Goal: Task Accomplishment & Management: Manage account settings

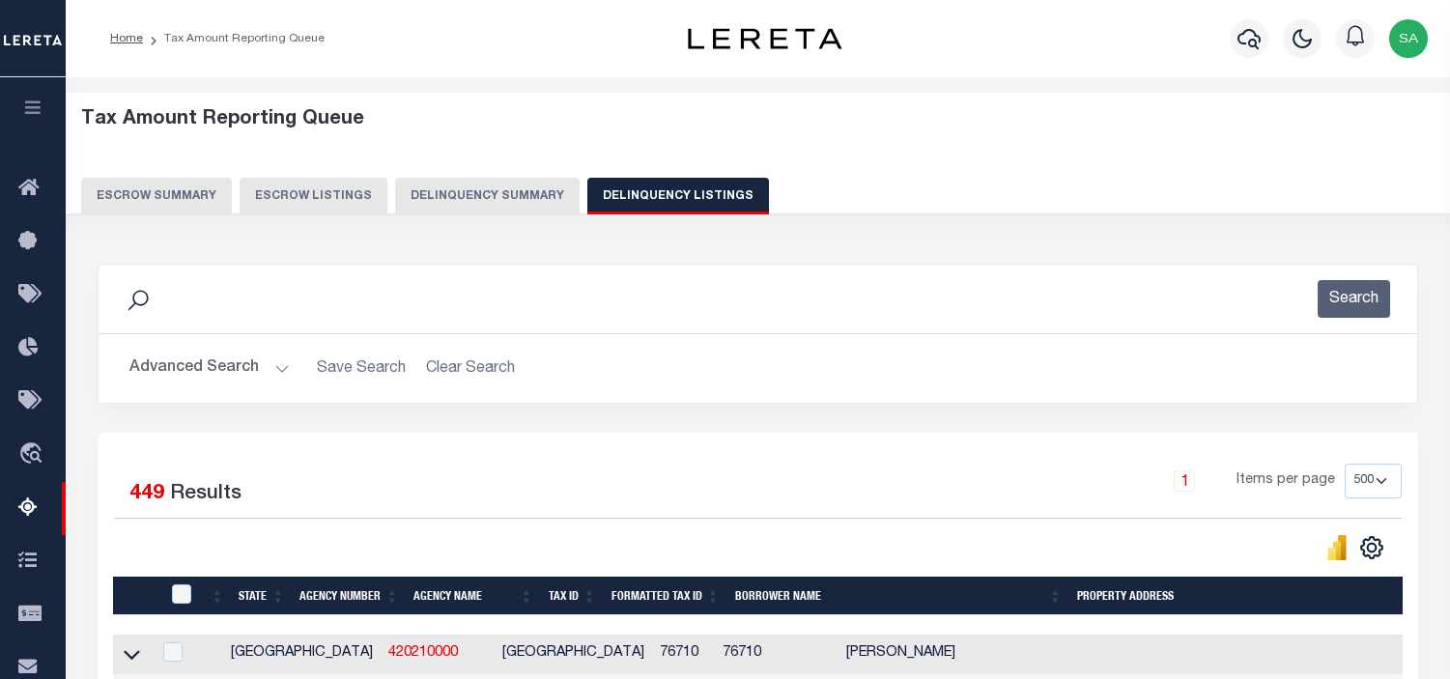
select select "500"
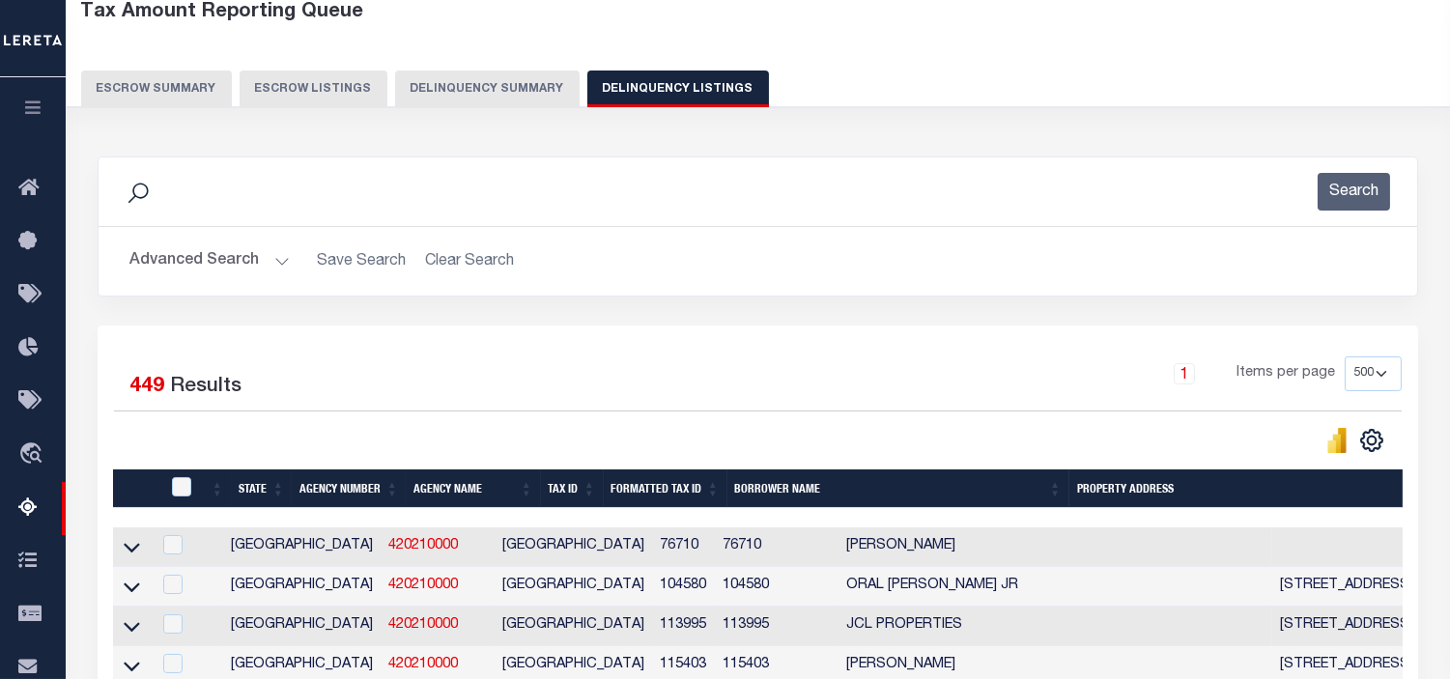
scroll to position [16966, 0]
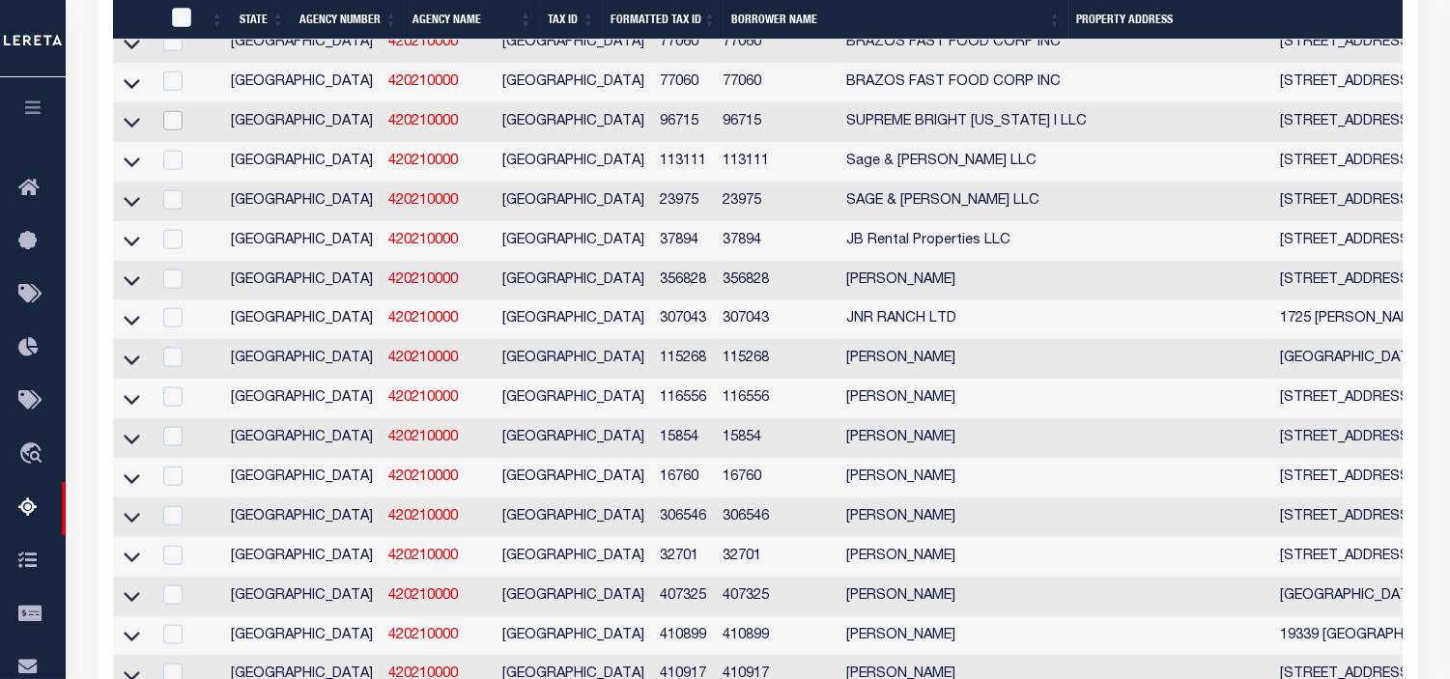
click at [176, 130] on input "checkbox" at bounding box center [172, 120] width 19 height 19
checkbox input "true"
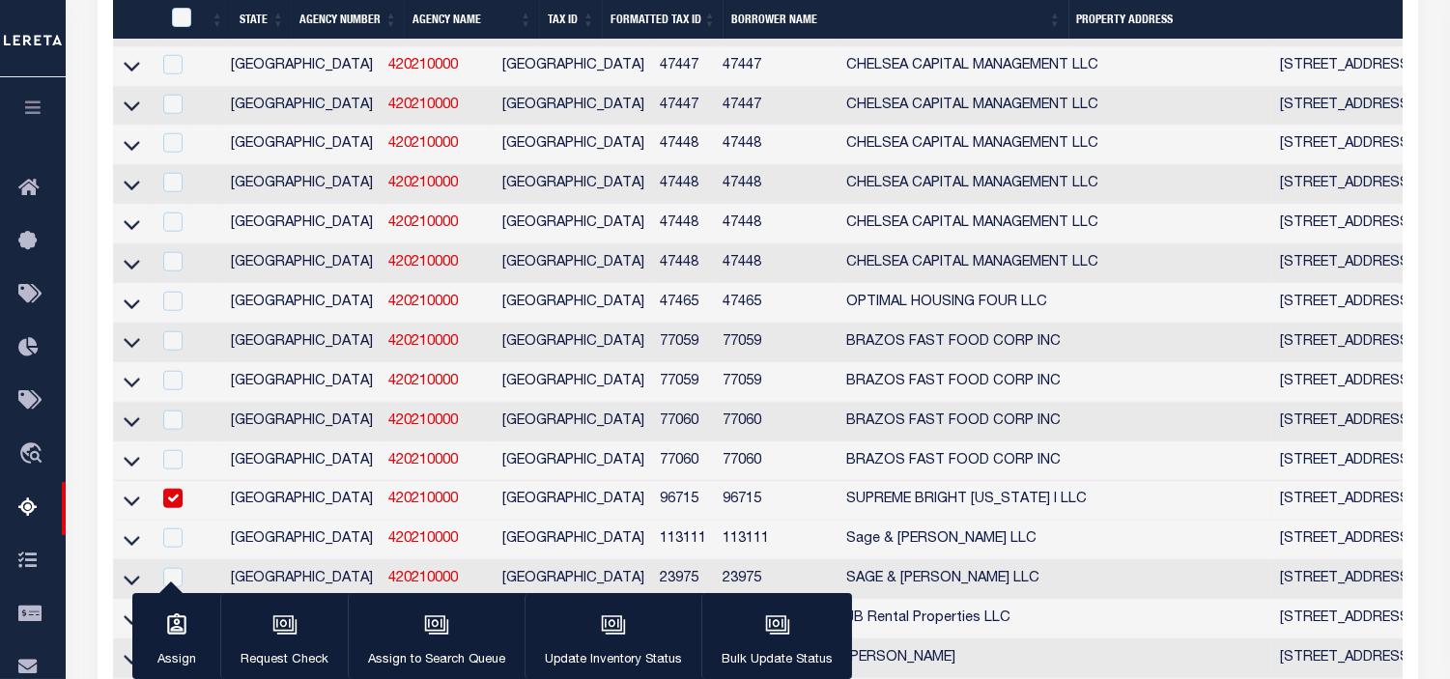
scroll to position [15222, 0]
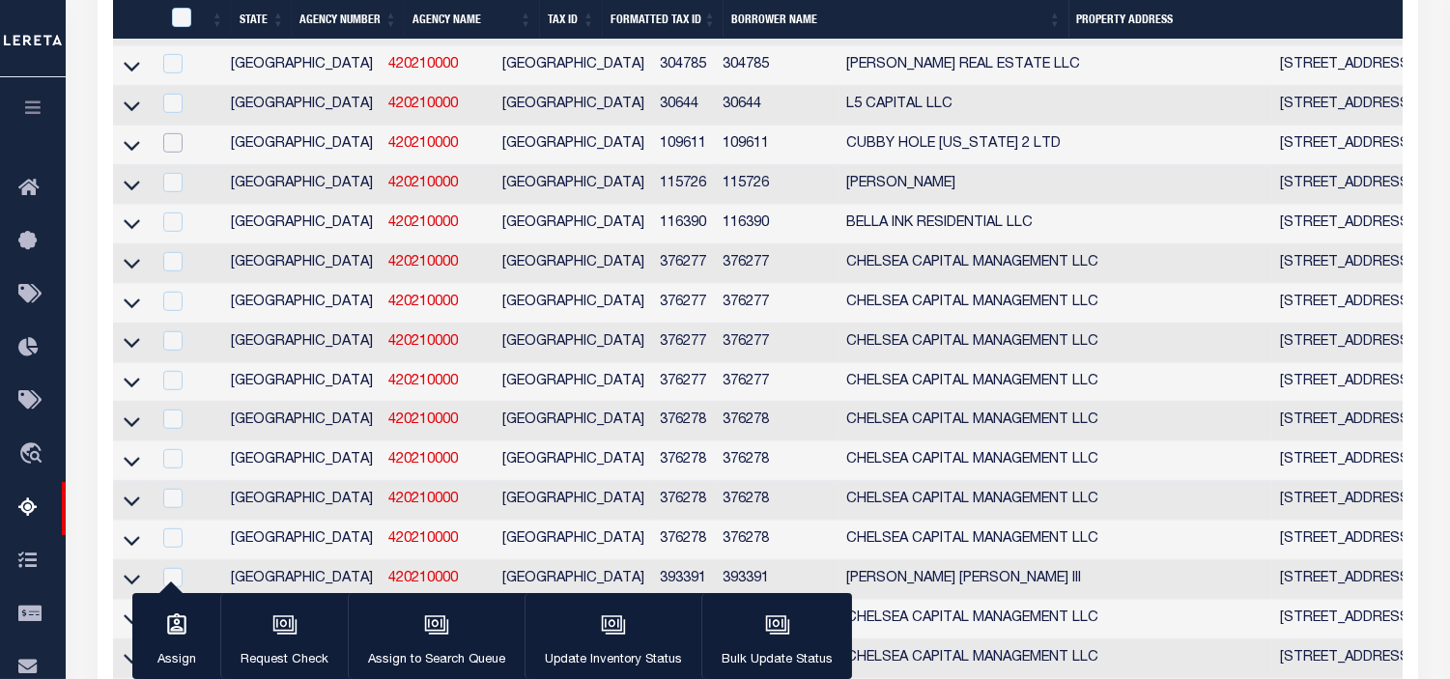
click at [166, 153] on input "checkbox" at bounding box center [172, 142] width 19 height 19
checkbox input "true"
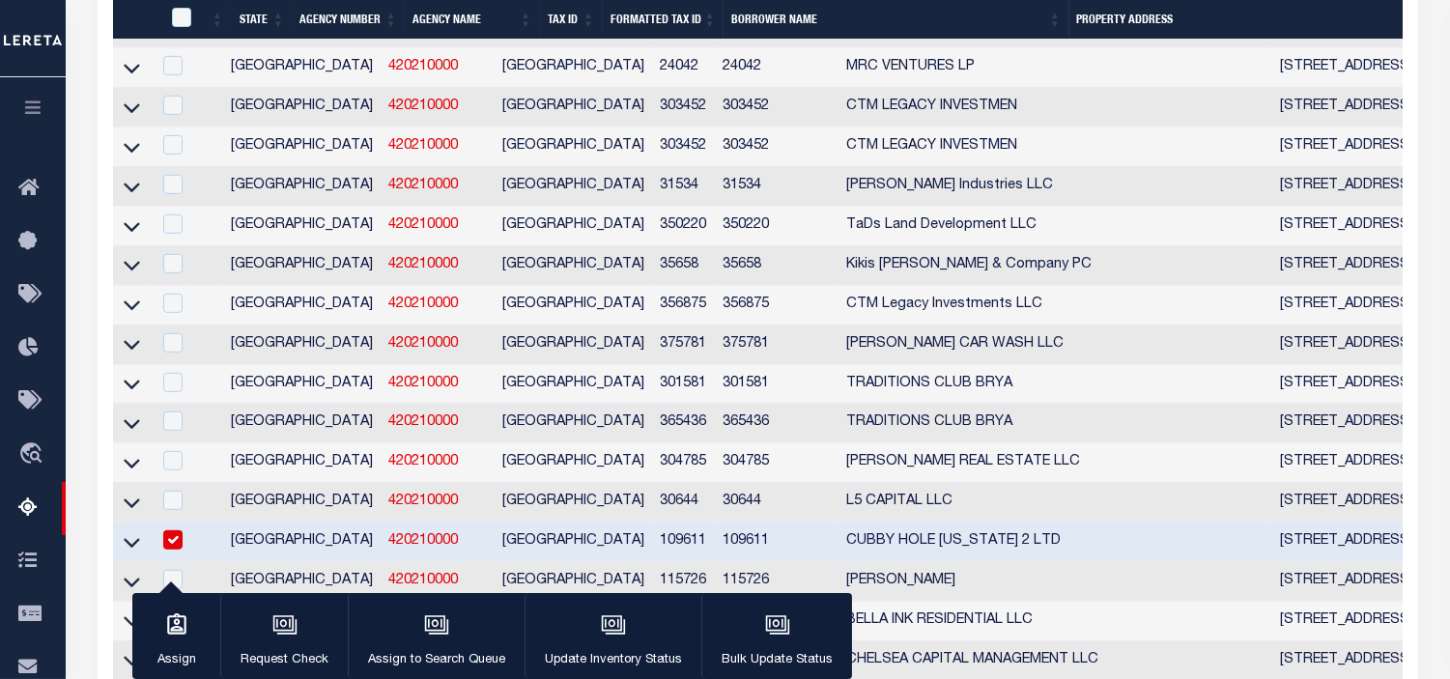
scroll to position [15262, 0]
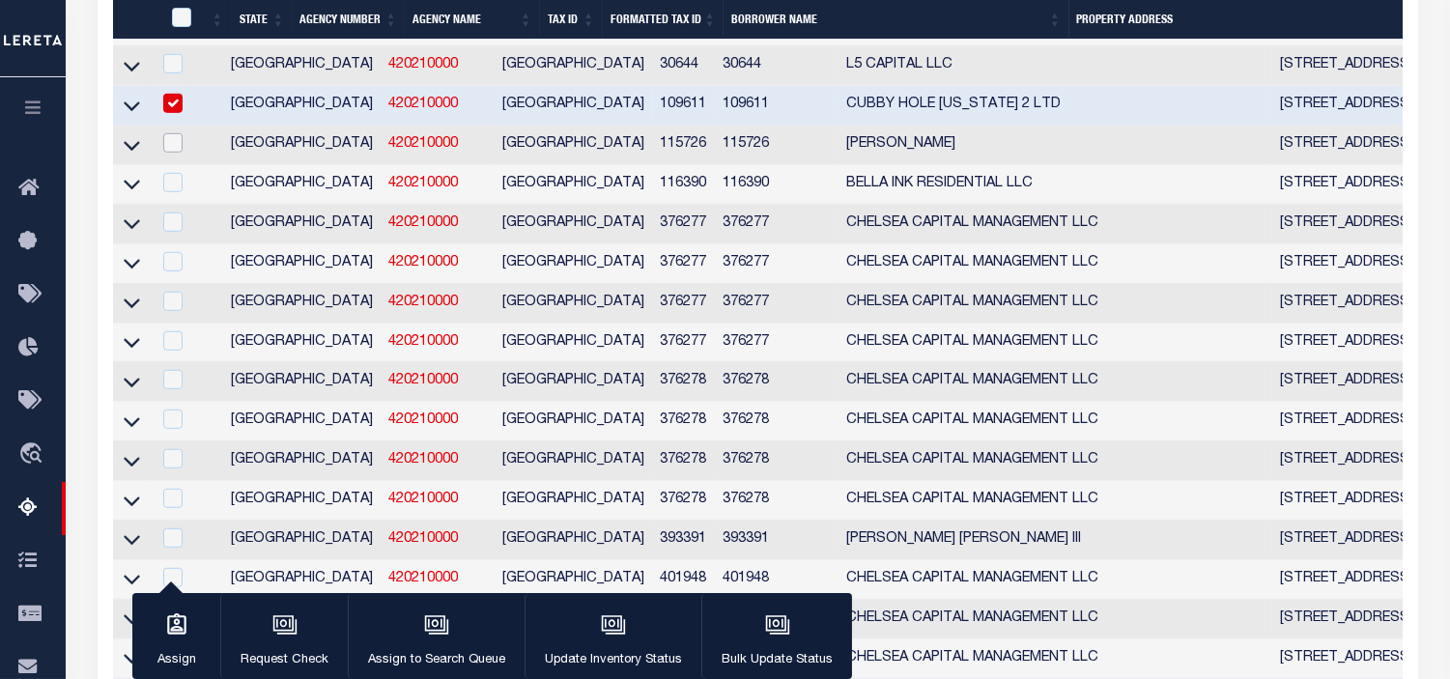
click at [169, 153] on input "checkbox" at bounding box center [172, 142] width 19 height 19
checkbox input "true"
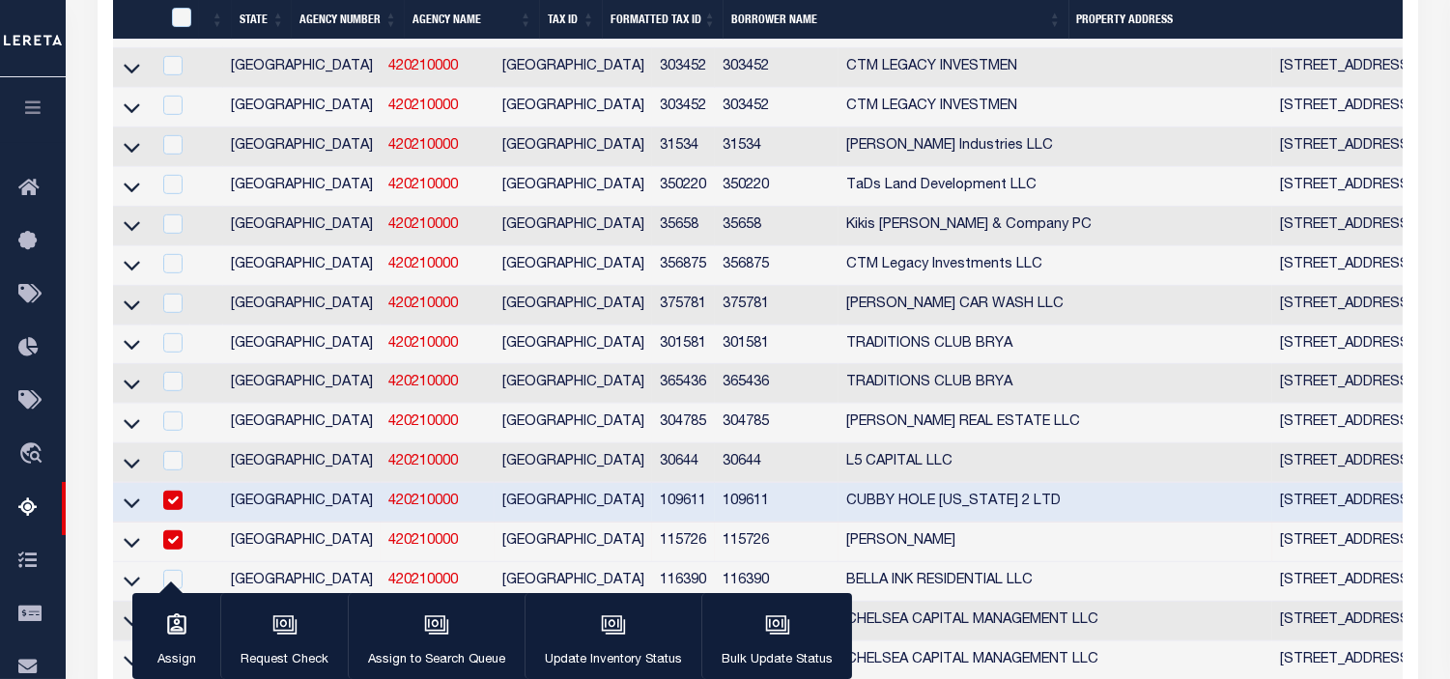
scroll to position [15301, 0]
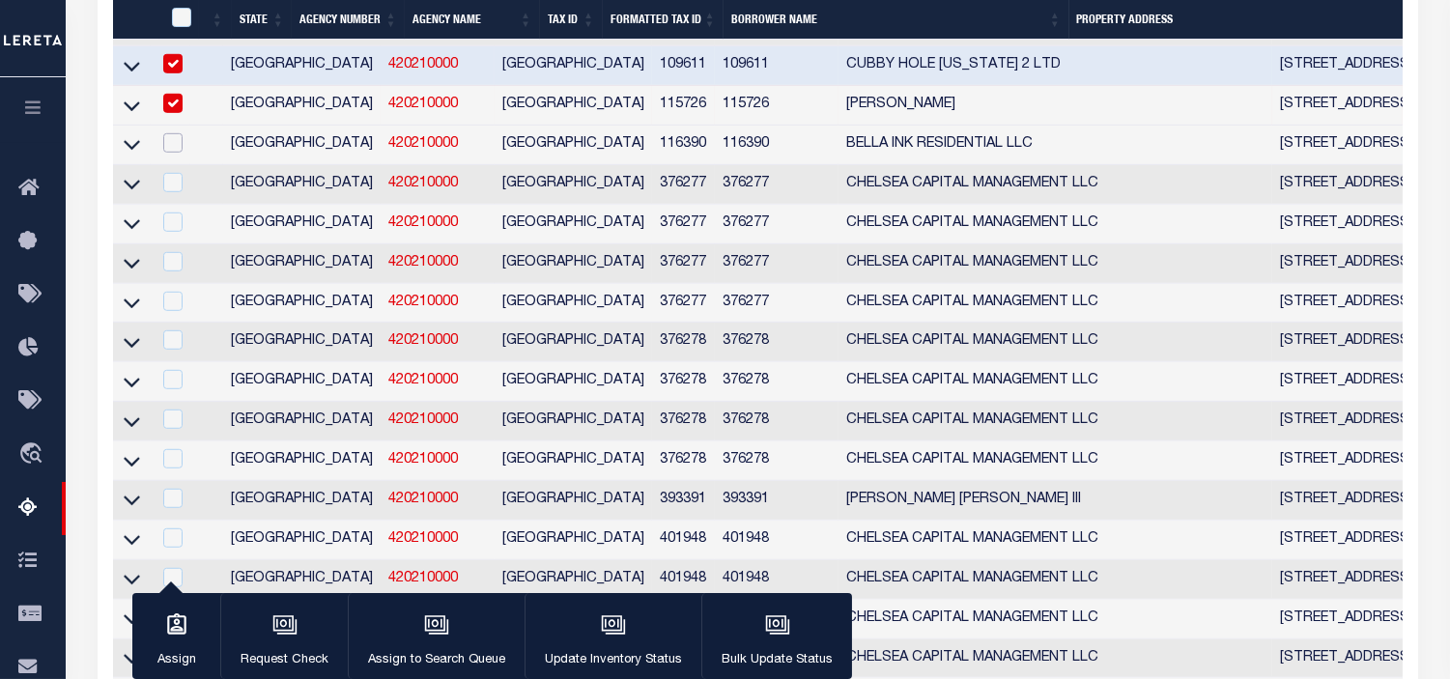
click at [177, 153] on input "checkbox" at bounding box center [172, 142] width 19 height 19
checkbox input "true"
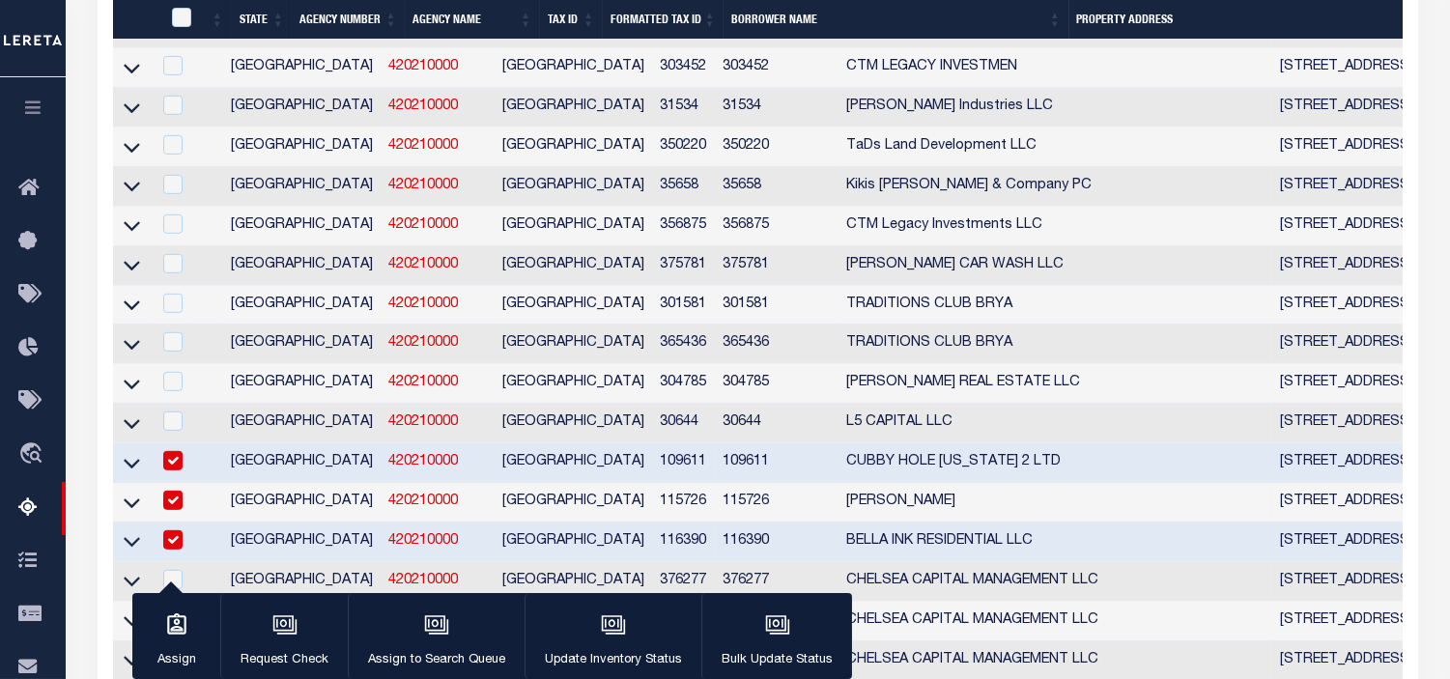
scroll to position [15663, 0]
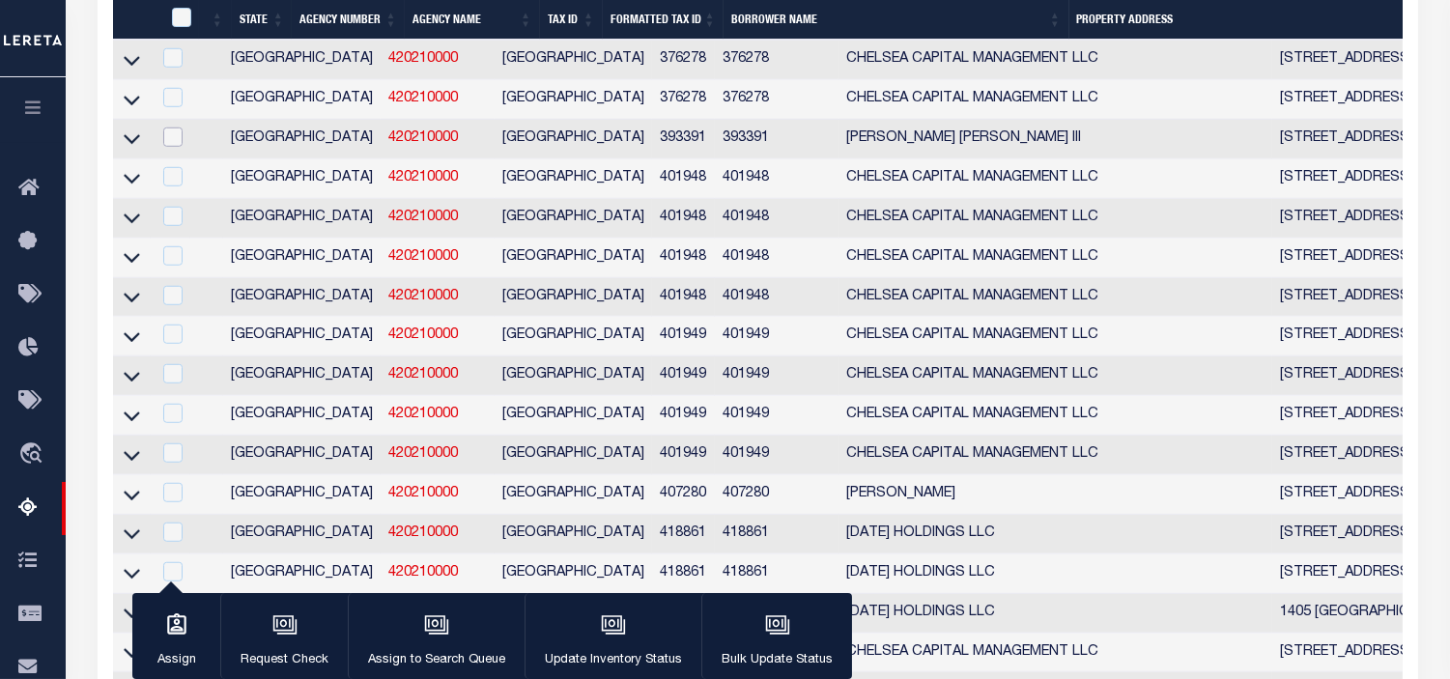
click at [170, 147] on input "checkbox" at bounding box center [172, 137] width 19 height 19
checkbox input "true"
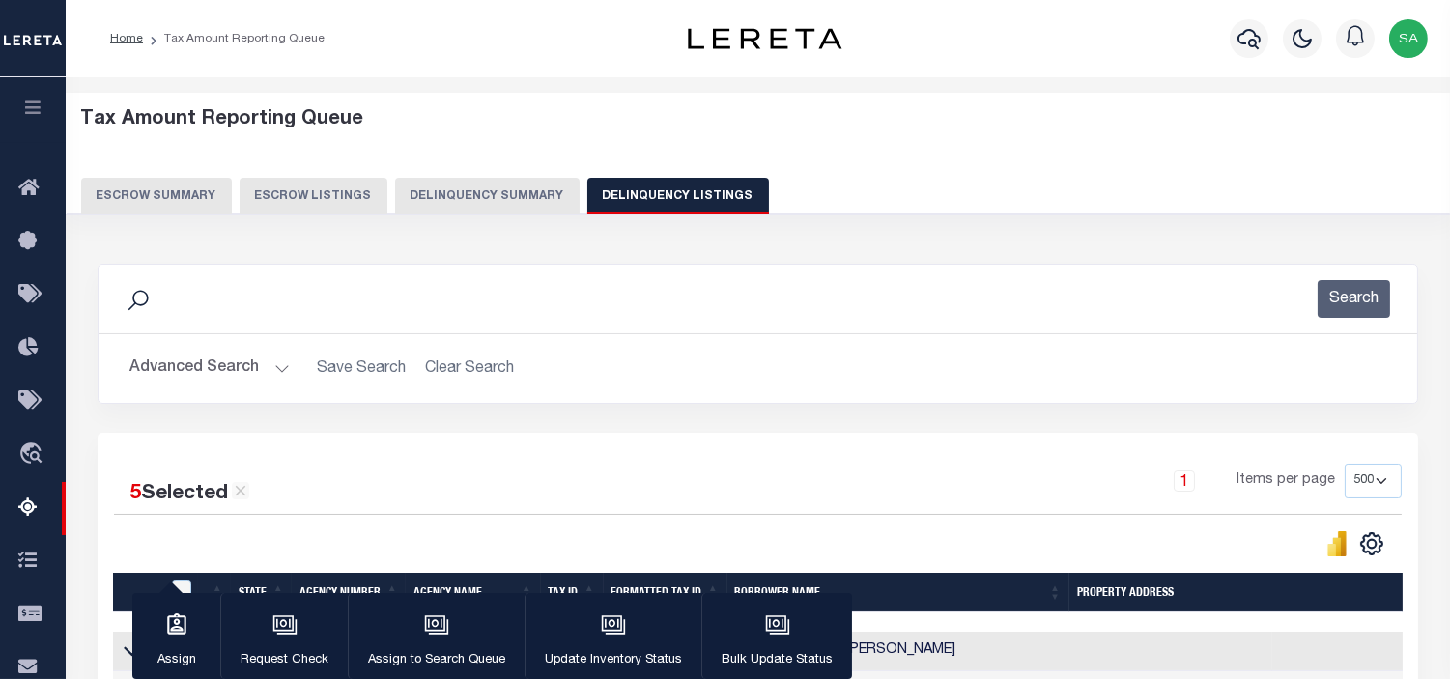
scroll to position [429, 0]
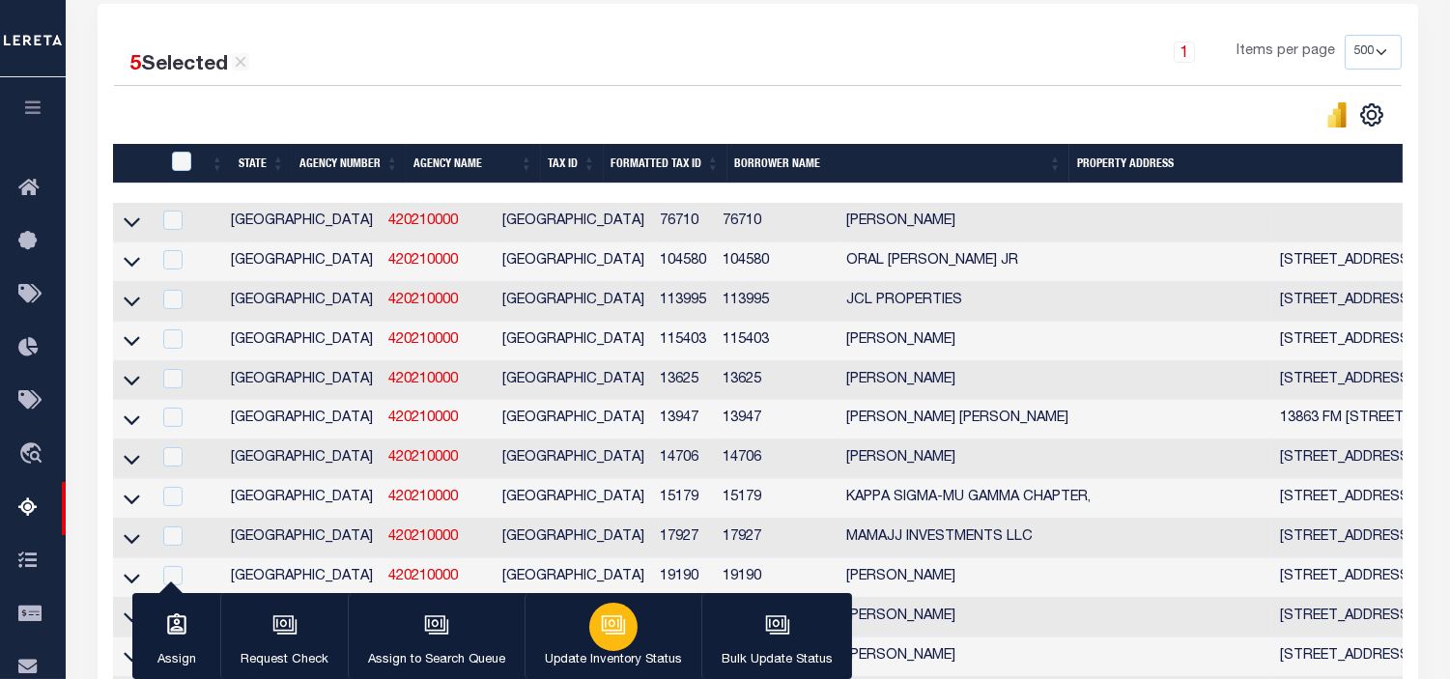
click at [604, 628] on icon "button" at bounding box center [613, 625] width 25 height 25
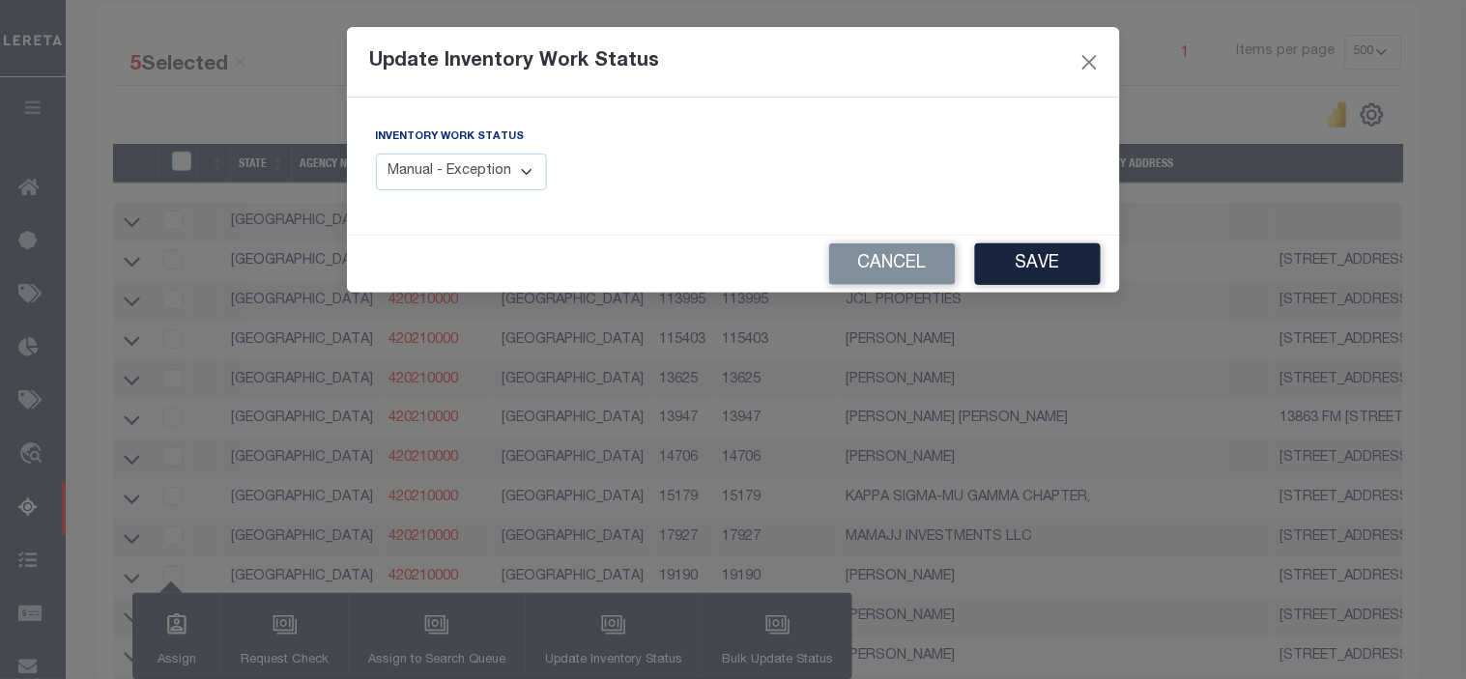
click at [522, 170] on select "Manual - Exception Pended - Awaiting Search Late Add Exception Completed" at bounding box center [462, 173] width 172 height 38
select select "4"
click at [376, 154] on select "Manual - Exception Pended - Awaiting Search Late Add Exception Completed" at bounding box center [462, 173] width 172 height 38
click at [1030, 262] on button "Save" at bounding box center [1038, 264] width 126 height 42
